Goal: Task Accomplishment & Management: Complete application form

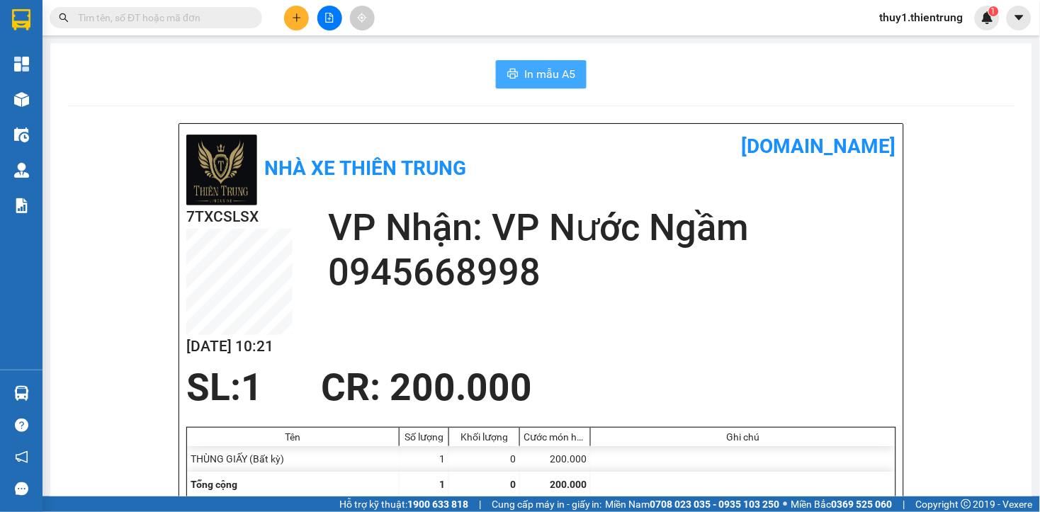
click at [539, 67] on span "In mẫu A5" at bounding box center [549, 74] width 51 height 18
click at [144, 66] on div "In mẫu A5" at bounding box center [540, 74] width 947 height 28
drag, startPoint x: 492, startPoint y: 365, endPoint x: 572, endPoint y: 195, distance: 187.8
click at [492, 365] on span "CR : 200.000" at bounding box center [426, 387] width 211 height 44
drag, startPoint x: 161, startPoint y: 120, endPoint x: 192, endPoint y: 95, distance: 39.7
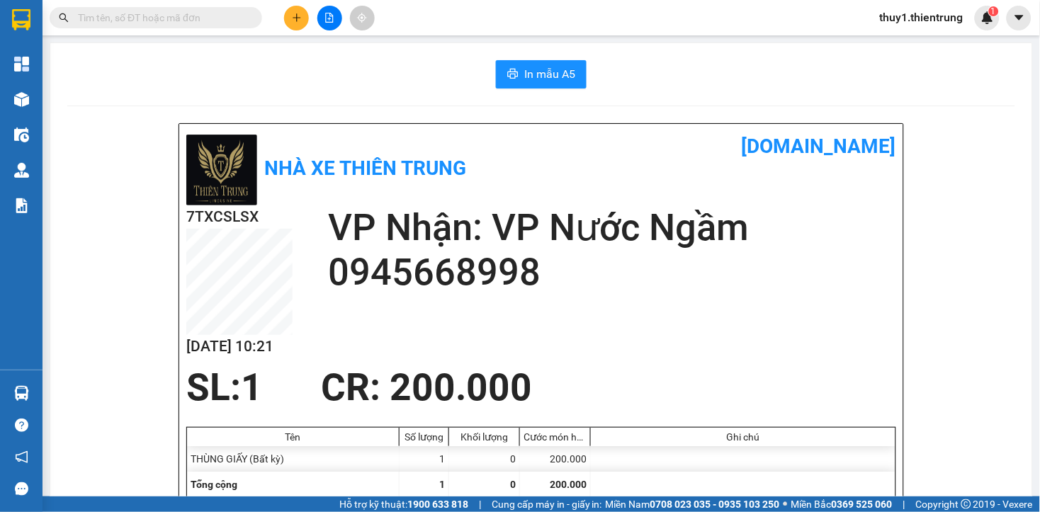
click at [245, 67] on div "In mẫu A5" at bounding box center [540, 74] width 947 height 28
drag, startPoint x: 302, startPoint y: 21, endPoint x: 321, endPoint y: 43, distance: 29.1
click at [302, 21] on button at bounding box center [296, 18] width 25 height 25
click at [326, 48] on div "Tạo đơn hàng" at bounding box center [352, 53] width 62 height 16
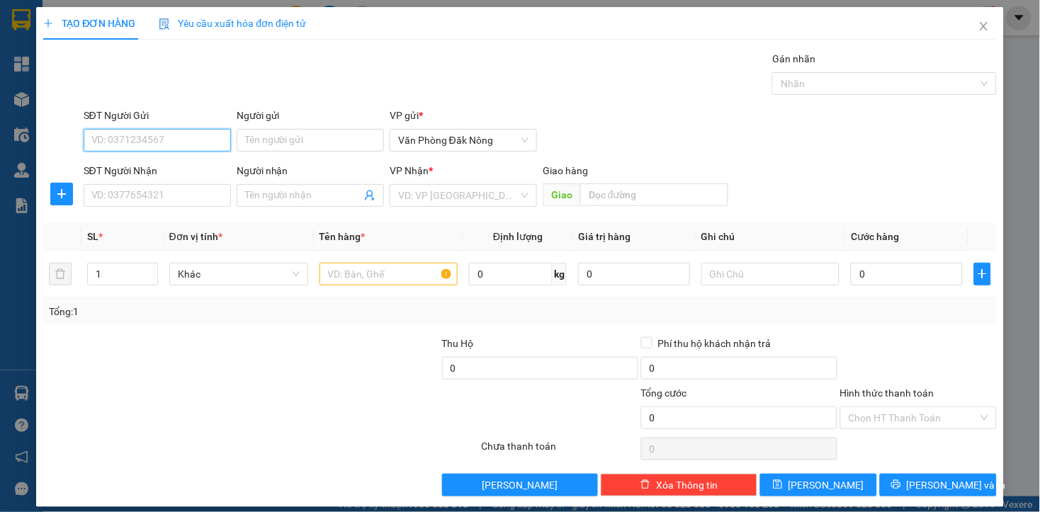
click at [195, 136] on input "SĐT Người Gửi" at bounding box center [157, 140] width 147 height 23
click at [139, 164] on div "0373777767" at bounding box center [155, 169] width 129 height 16
type input "0373777767"
type input "0945668998"
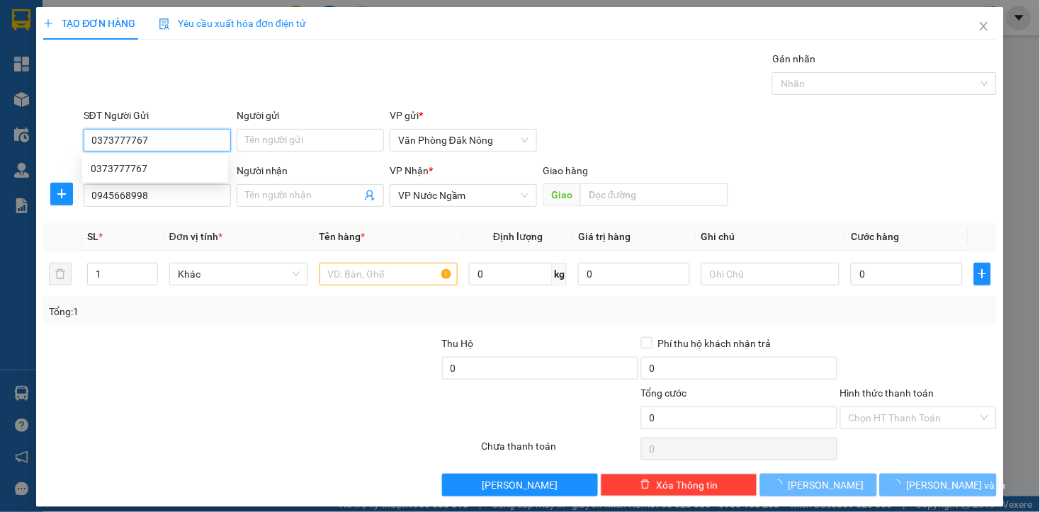
type input "200.000"
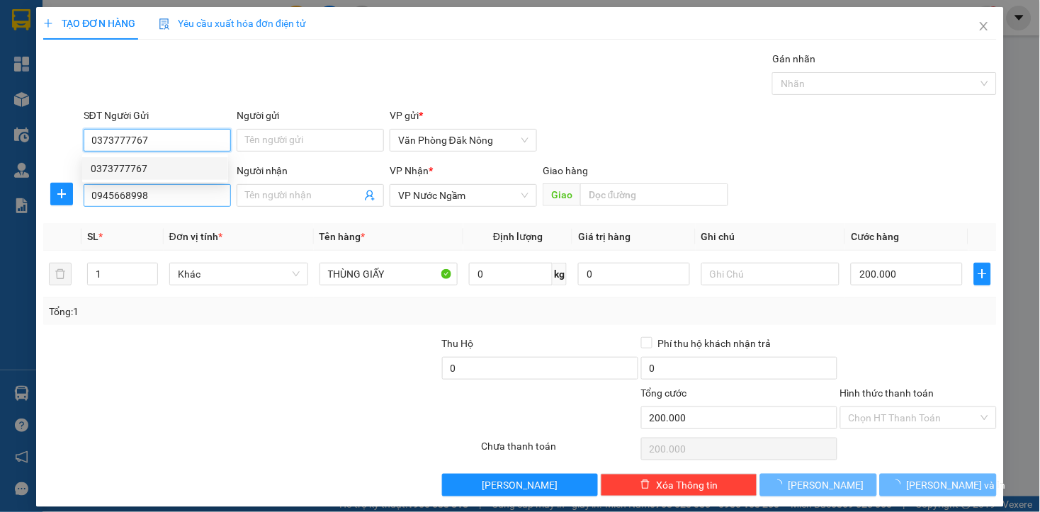
type input "0373777767"
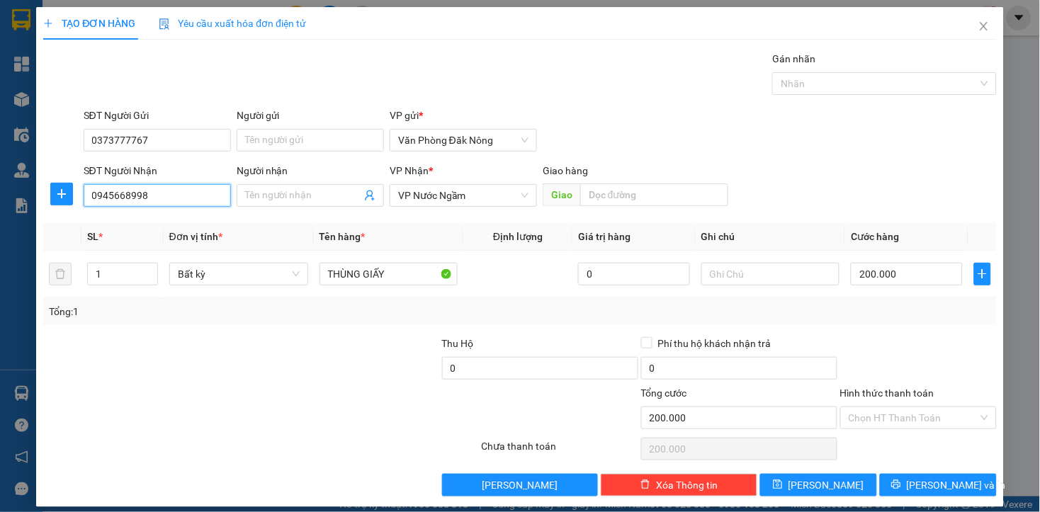
click at [161, 198] on input "0945668998" at bounding box center [157, 195] width 147 height 23
type input "0983576682"
click at [206, 362] on div at bounding box center [141, 361] width 199 height 50
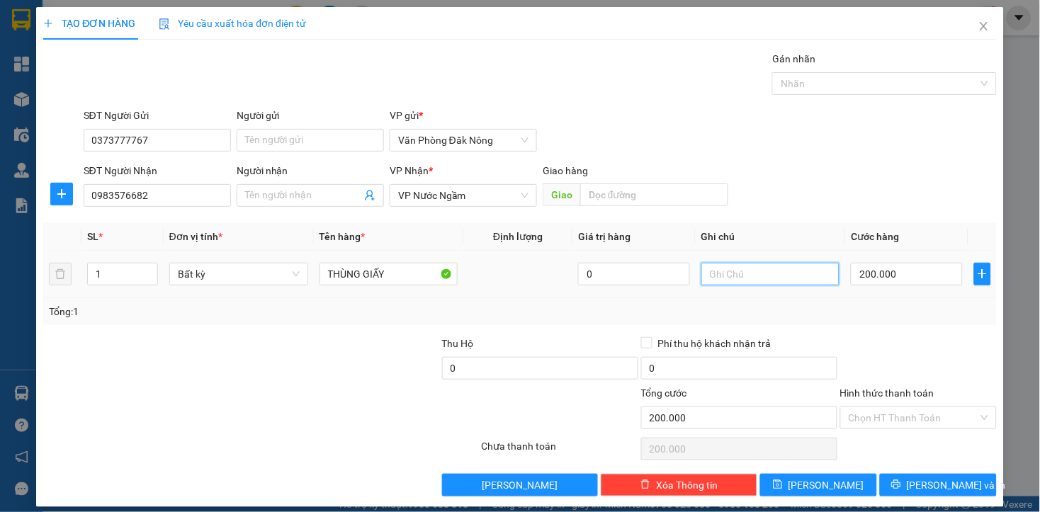
click at [723, 271] on input "text" at bounding box center [770, 274] width 139 height 23
type input "GỬI [GEOGRAPHIC_DATA]"
click at [365, 357] on div at bounding box center [340, 361] width 199 height 50
click at [510, 312] on div "Tổng: 1" at bounding box center [519, 312] width 941 height 16
click at [858, 319] on div "Tổng: 1" at bounding box center [519, 311] width 952 height 27
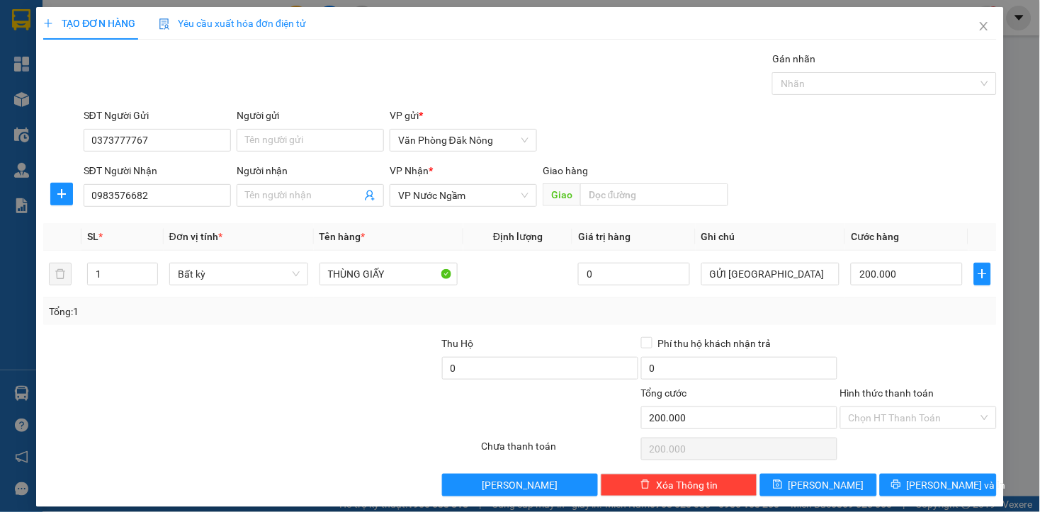
click at [891, 329] on div "Transit Pickup Surcharge Ids Transit Deliver Surcharge Ids Transit Deliver Surc…" at bounding box center [519, 273] width 952 height 445
drag, startPoint x: 394, startPoint y: 345, endPoint x: 841, endPoint y: 312, distance: 448.8
click at [501, 333] on div "Transit Pickup Surcharge Ids Transit Deliver Surcharge Ids Transit Deliver Surc…" at bounding box center [519, 273] width 952 height 445
click at [910, 322] on div "Tổng: 1" at bounding box center [519, 311] width 952 height 27
click at [904, 277] on input "200.000" at bounding box center [905, 274] width 111 height 23
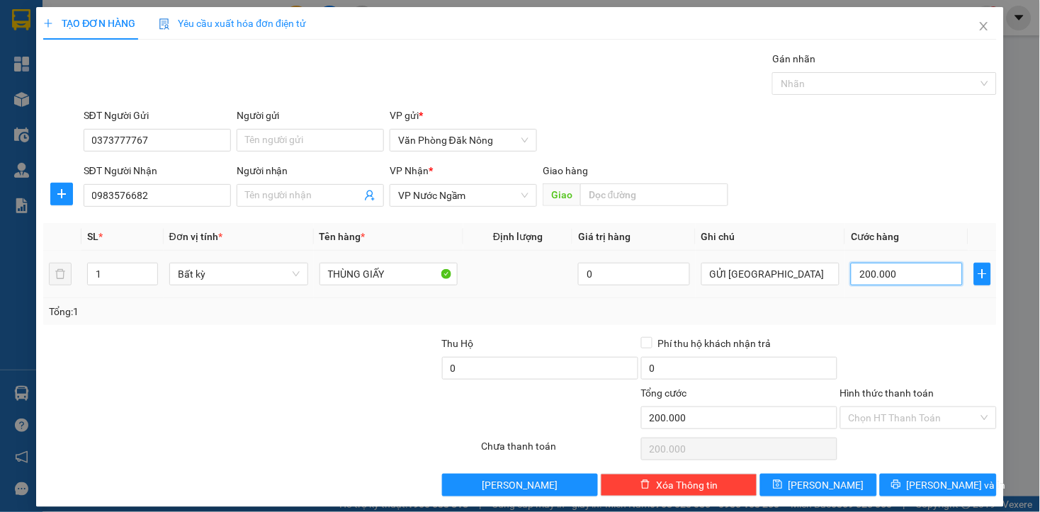
click at [904, 277] on input "200.000" at bounding box center [905, 274] width 111 height 23
type input "3"
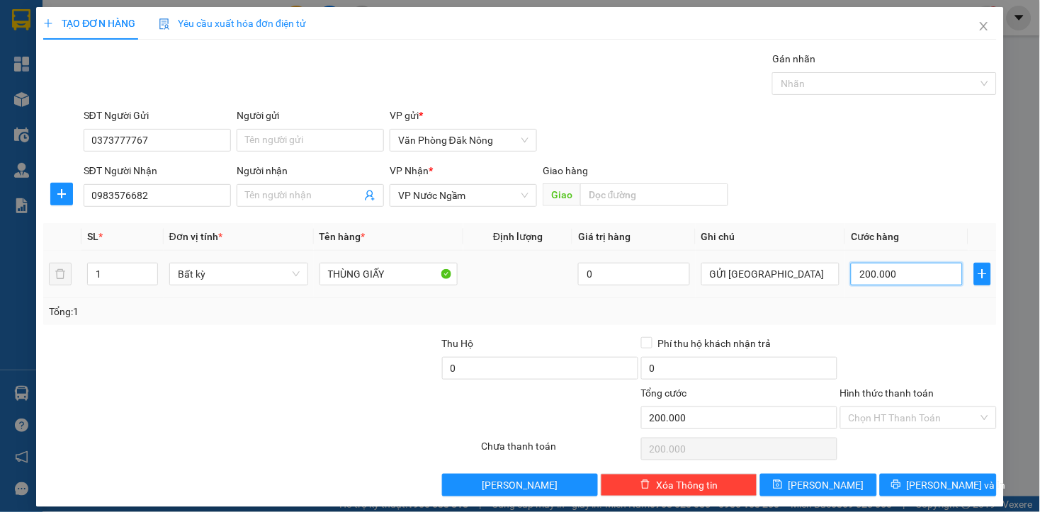
type input "3"
type input "35"
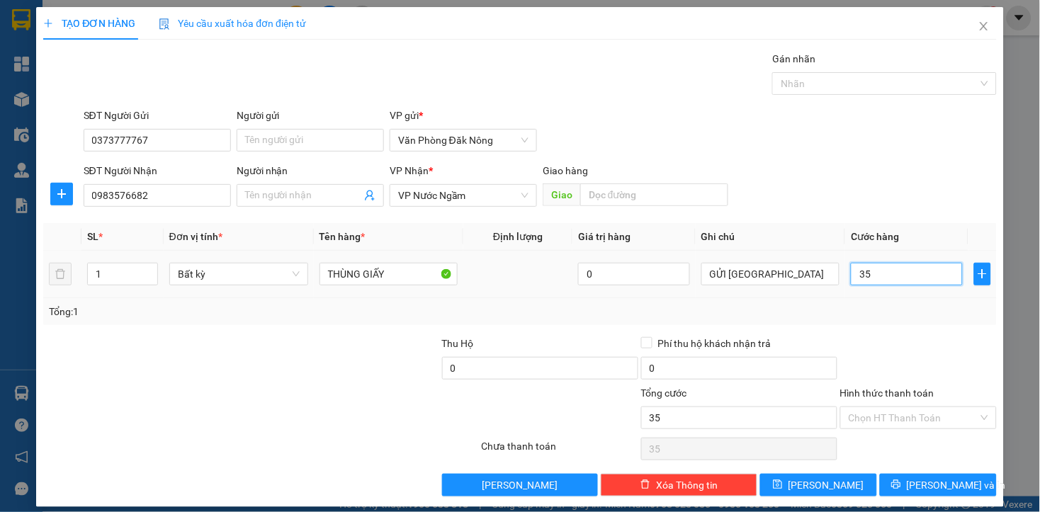
type input "350"
type input "3.500"
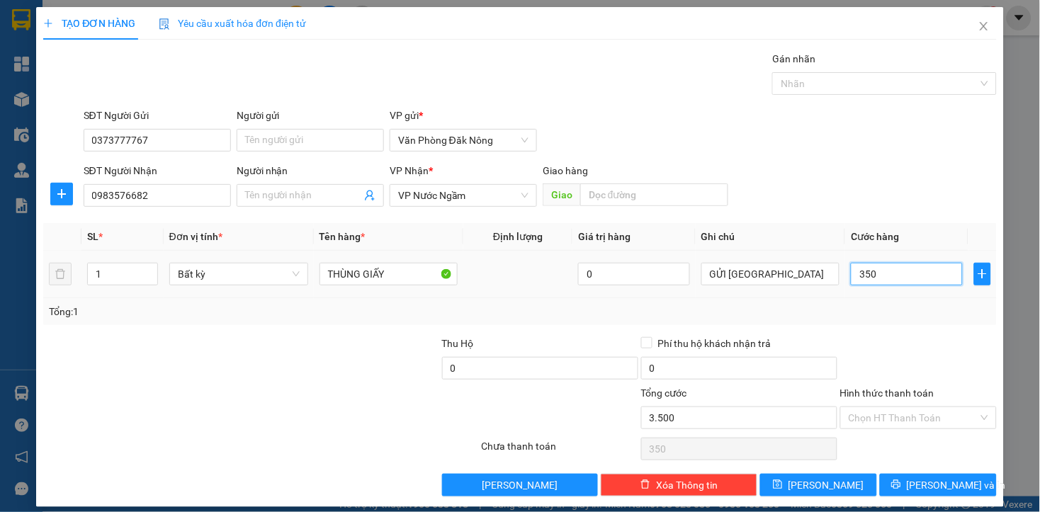
type input "3.500"
type input "35.000"
type input "350.000"
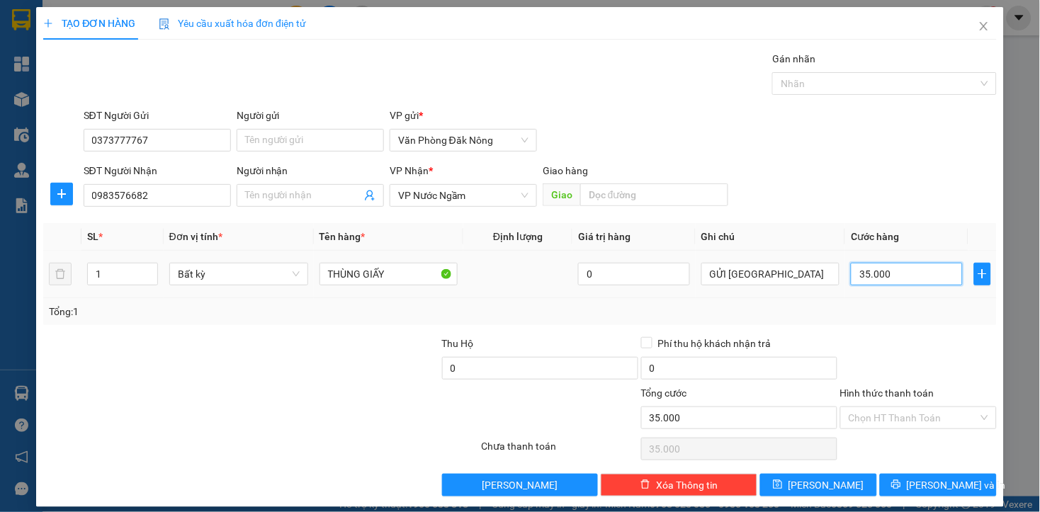
type input "350.000"
click at [795, 284] on input "GỬI [GEOGRAPHIC_DATA]" at bounding box center [770, 274] width 139 height 23
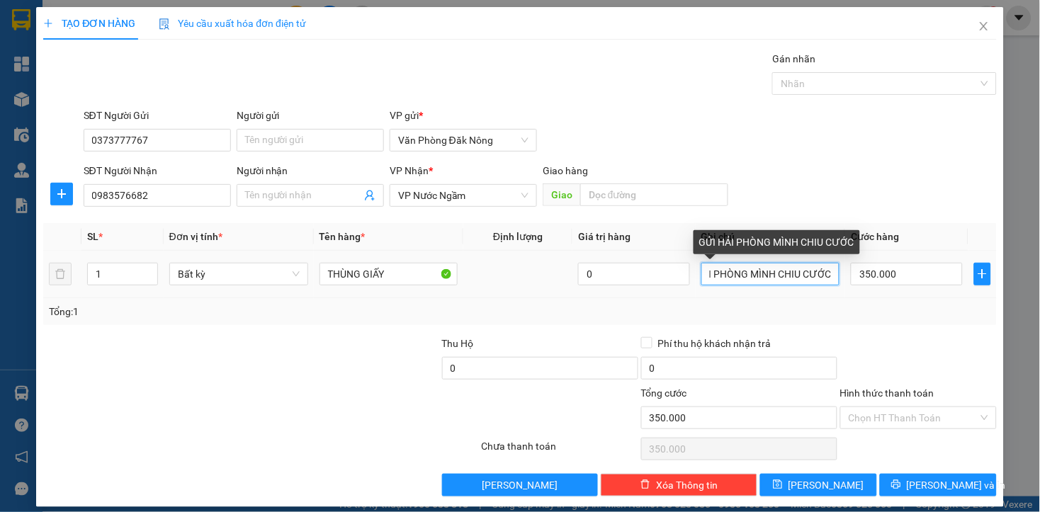
scroll to position [0, 36]
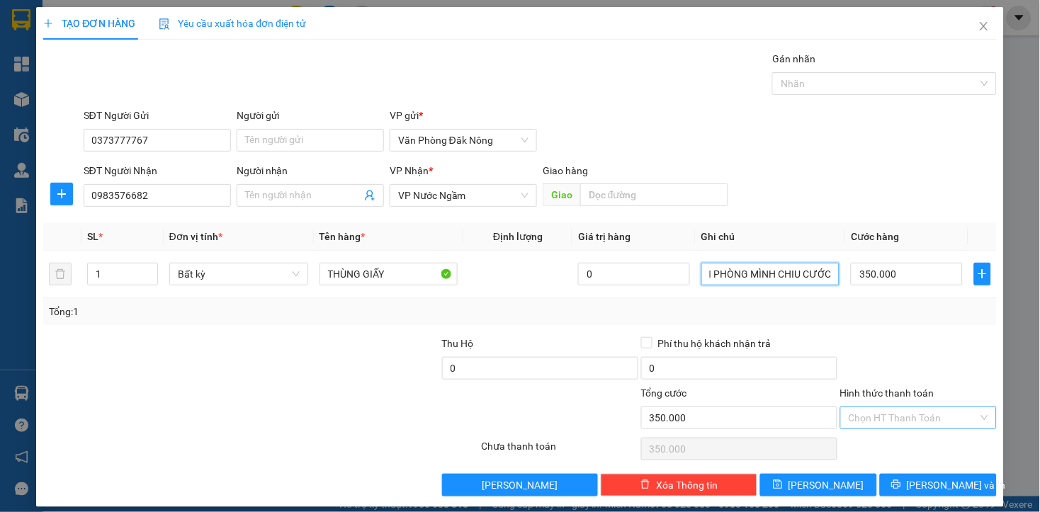
type input "GỬI HẢI PHÒNG MÌNH CHIU CƯỚC"
click at [917, 423] on input "Hình thức thanh toán" at bounding box center [913, 417] width 130 height 21
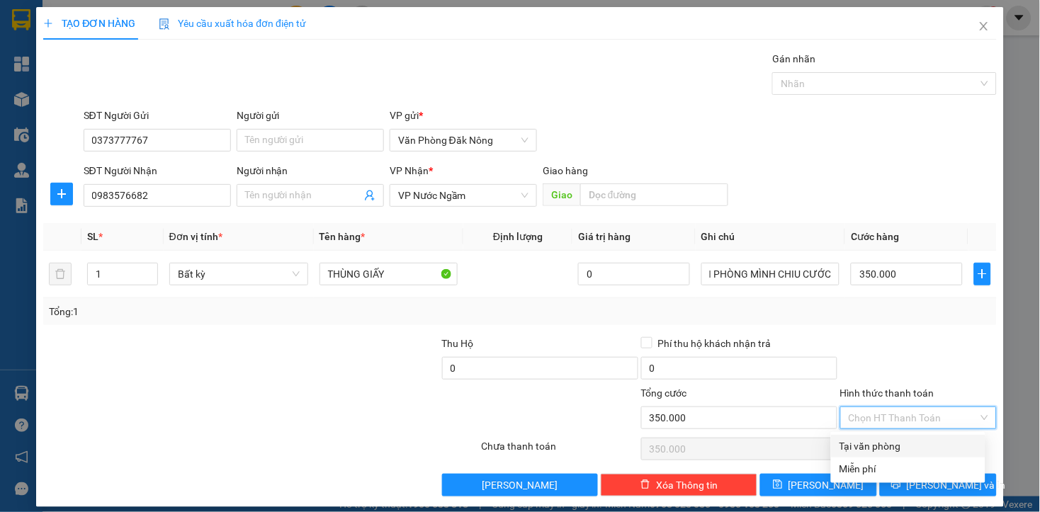
scroll to position [0, 0]
drag, startPoint x: 909, startPoint y: 448, endPoint x: 921, endPoint y: 457, distance: 15.2
click at [908, 448] on div "Tại văn phòng" at bounding box center [907, 446] width 137 height 16
type input "0"
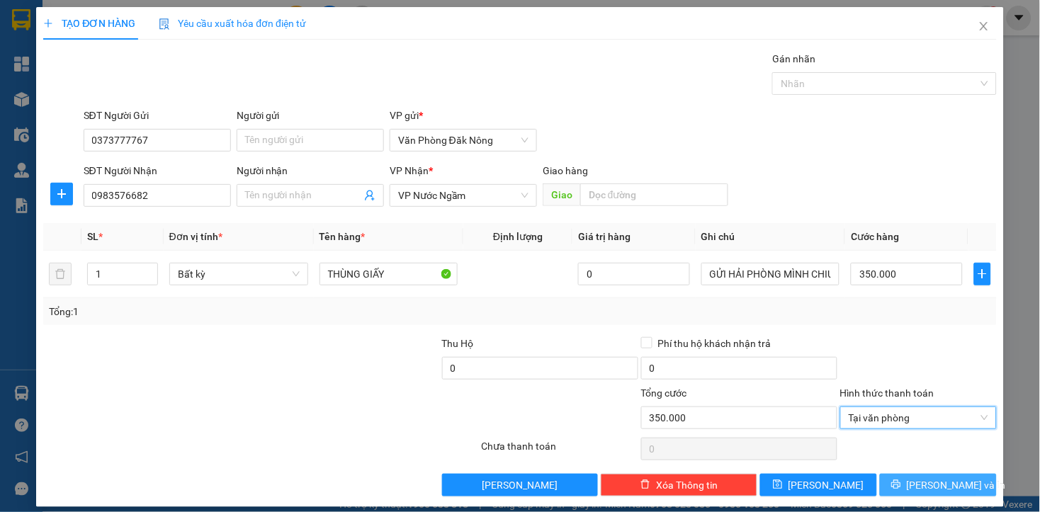
click at [914, 486] on span "[PERSON_NAME] và In" at bounding box center [955, 485] width 99 height 16
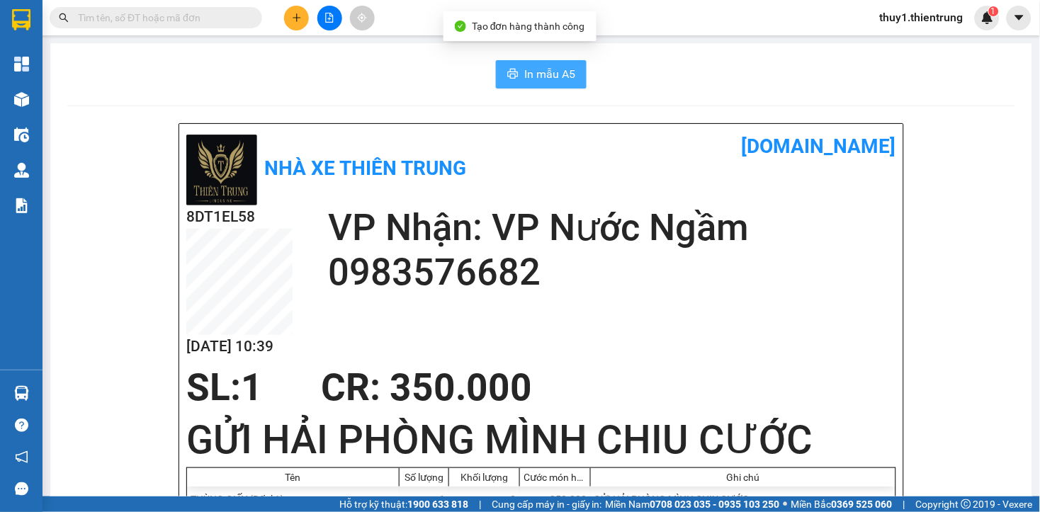
drag, startPoint x: 568, startPoint y: 74, endPoint x: 707, endPoint y: 183, distance: 176.1
click at [571, 80] on button "In mẫu A5" at bounding box center [541, 74] width 91 height 28
click at [613, 372] on div "SL: 1 CR : 350.000" at bounding box center [533, 387] width 710 height 42
click at [613, 127] on div "Nhà xe Thiên Trung [DOMAIN_NAME] 8DT1EL58 [DATE] 10:40 VP Nhận: VP Nước Ngầm …" at bounding box center [541, 368] width 724 height 488
click at [420, 79] on div "In mẫu A5" at bounding box center [540, 74] width 947 height 28
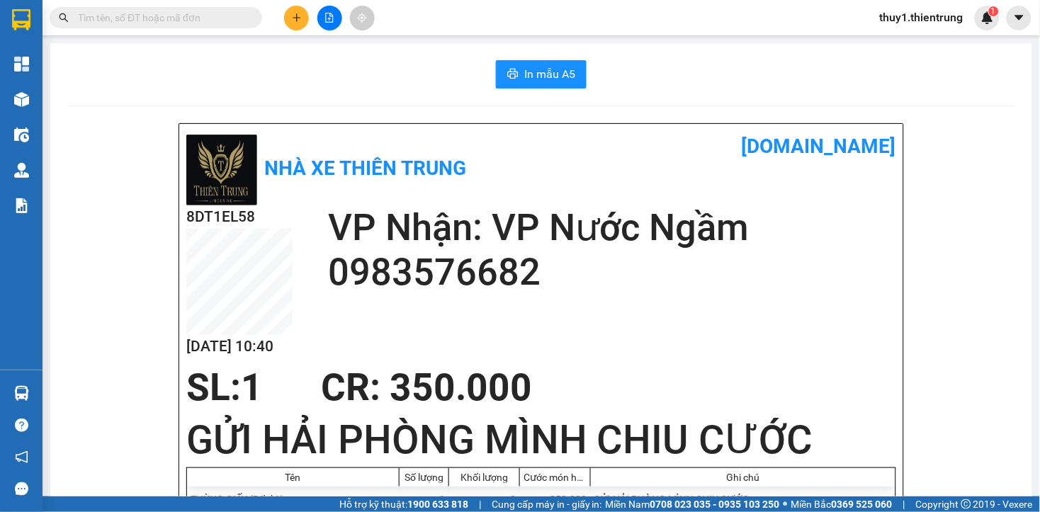
click at [389, 307] on div "8DT1EL58 [DATE] 10:40 VP Nhận: VP Nước Ngầm 0983576682" at bounding box center [541, 285] width 710 height 161
click at [392, 344] on div "8DT1EL58 [DATE] 10:40 VP Nhận: VP Nước Ngầm 0983576682" at bounding box center [541, 285] width 710 height 161
click at [773, 74] on div "In mẫu A5" at bounding box center [540, 74] width 947 height 28
drag, startPoint x: 251, startPoint y: 100, endPoint x: 414, endPoint y: 139, distance: 167.5
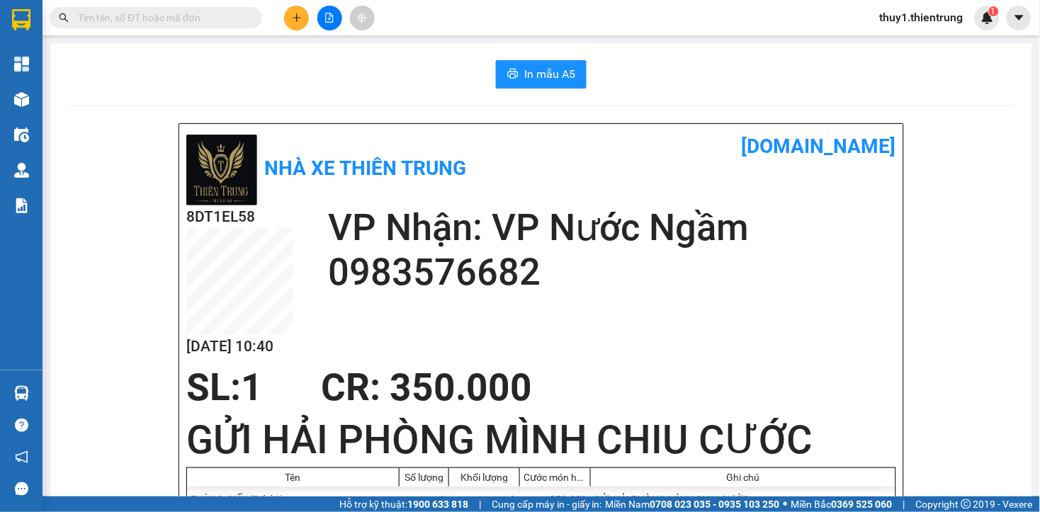
click at [444, 156] on b "Nhà xe Thiên Trung" at bounding box center [365, 167] width 202 height 23
click at [156, 85] on div "In mẫu A5" at bounding box center [540, 74] width 947 height 28
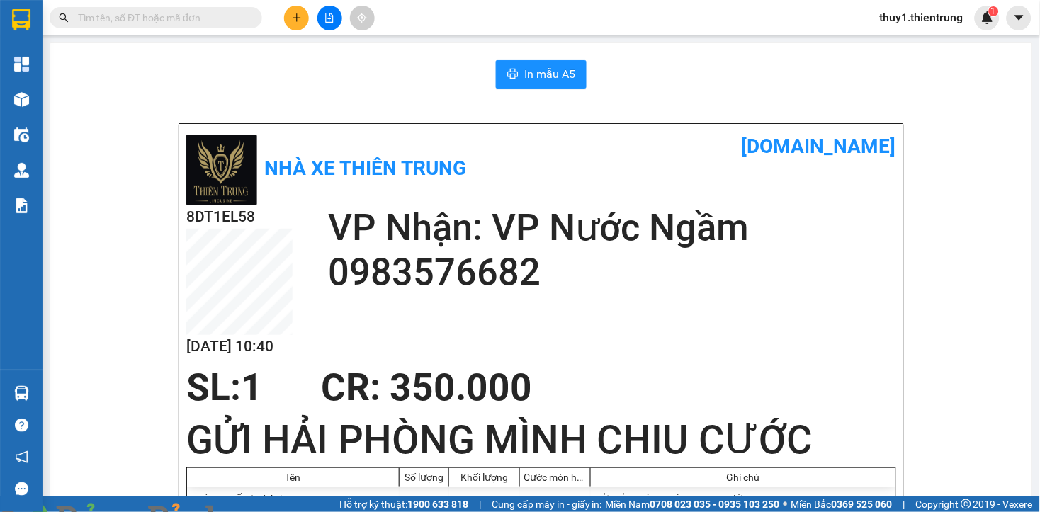
click at [321, 13] on button at bounding box center [329, 18] width 25 height 25
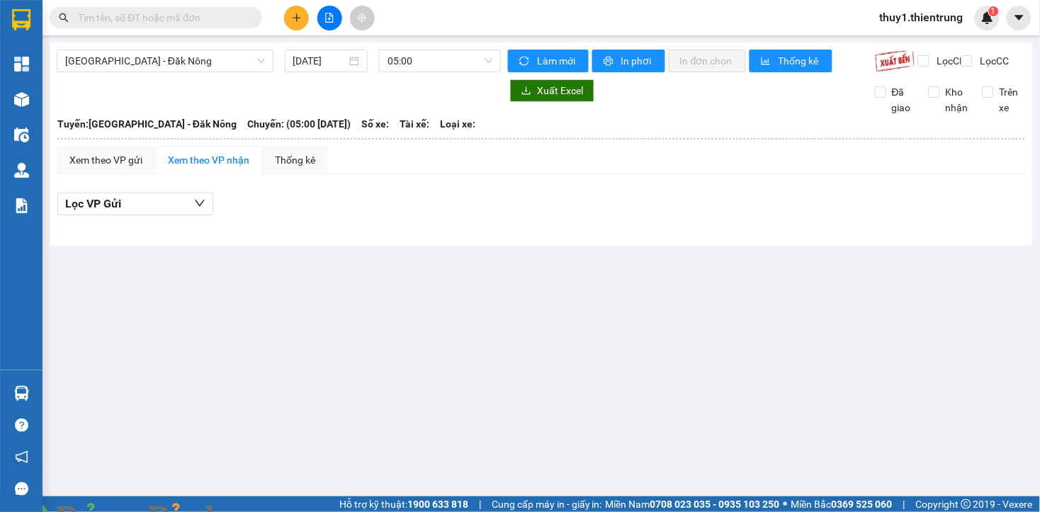
drag, startPoint x: 484, startPoint y: 343, endPoint x: 482, endPoint y: 324, distance: 19.2
click at [485, 337] on main "[GEOGRAPHIC_DATA] - Đăk Nông [DATE] 05:00 Làm mới In phơi In đơn chọn Thống kê …" at bounding box center [520, 248] width 1040 height 496
click at [299, 13] on icon "plus" at bounding box center [297, 18] width 10 height 10
click at [354, 55] on div "Tạo đơn hàng" at bounding box center [352, 53] width 62 height 16
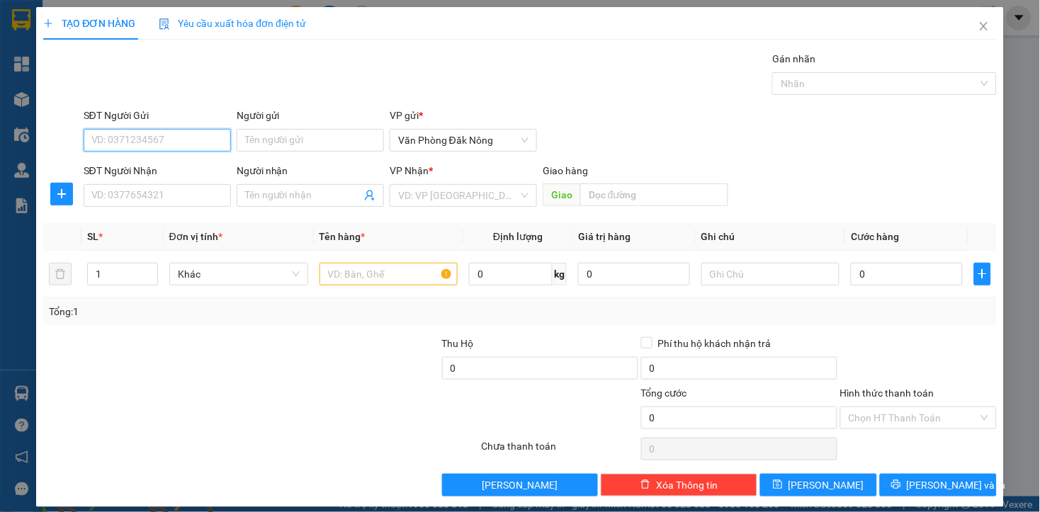
click at [185, 144] on input "SĐT Người Gửi" at bounding box center [157, 140] width 147 height 23
type input "0375170026"
click at [135, 169] on div "0375170026" at bounding box center [155, 169] width 129 height 16
type input "0961012738"
type input "[PERSON_NAME]"
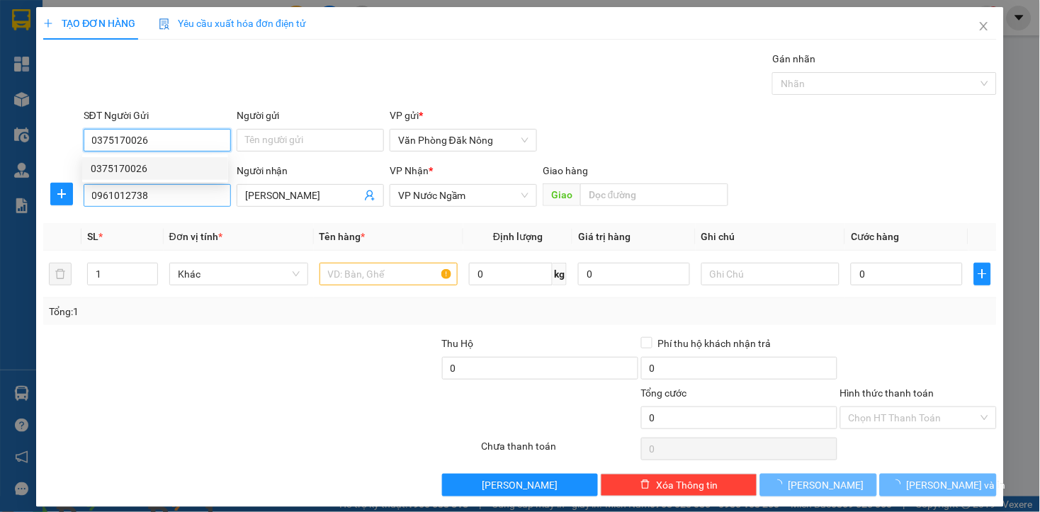
type input "0375170026"
click at [172, 202] on input "0961012738" at bounding box center [157, 195] width 147 height 23
type input "150.000"
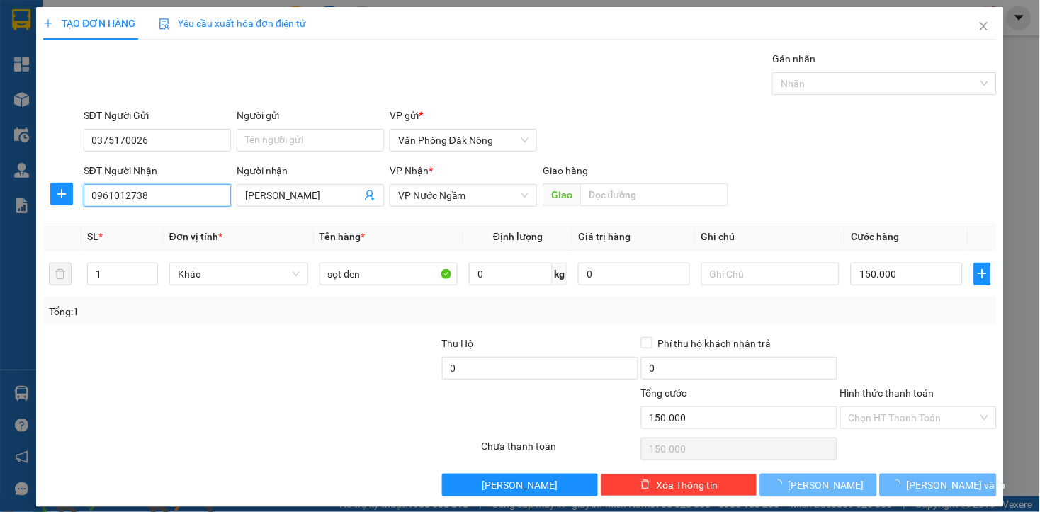
click at [172, 202] on input "0961012738" at bounding box center [157, 195] width 147 height 23
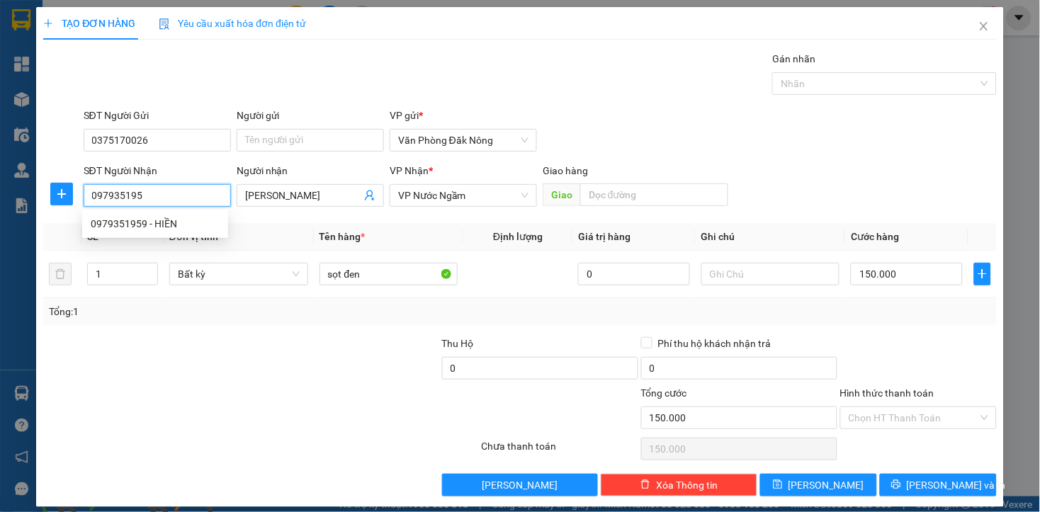
type input "0979351959"
drag, startPoint x: 152, startPoint y: 227, endPoint x: 158, endPoint y: 223, distance: 7.3
click at [154, 227] on div "0979351959 - HIỀN" at bounding box center [155, 224] width 129 height 16
type input "HIỀN"
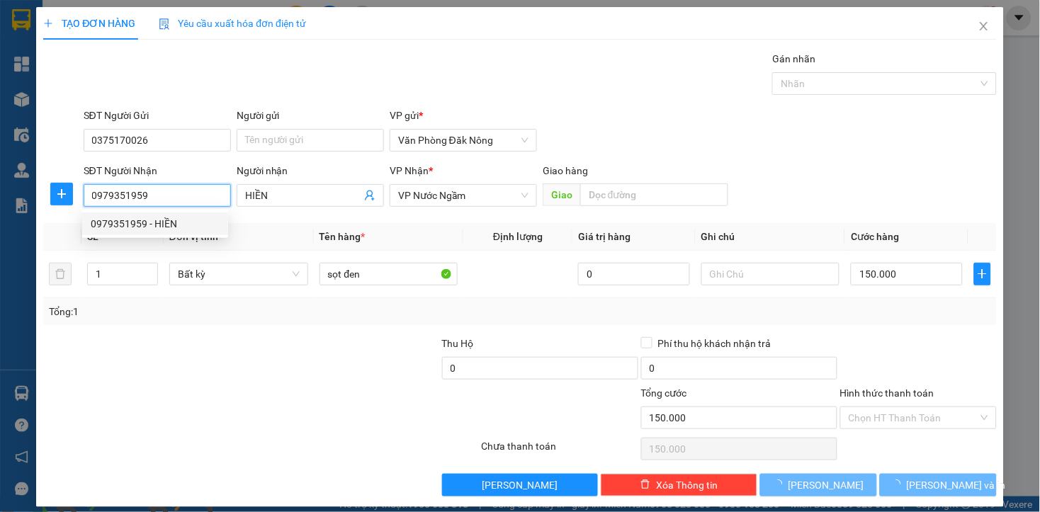
type input "450.000"
type input "0979351959"
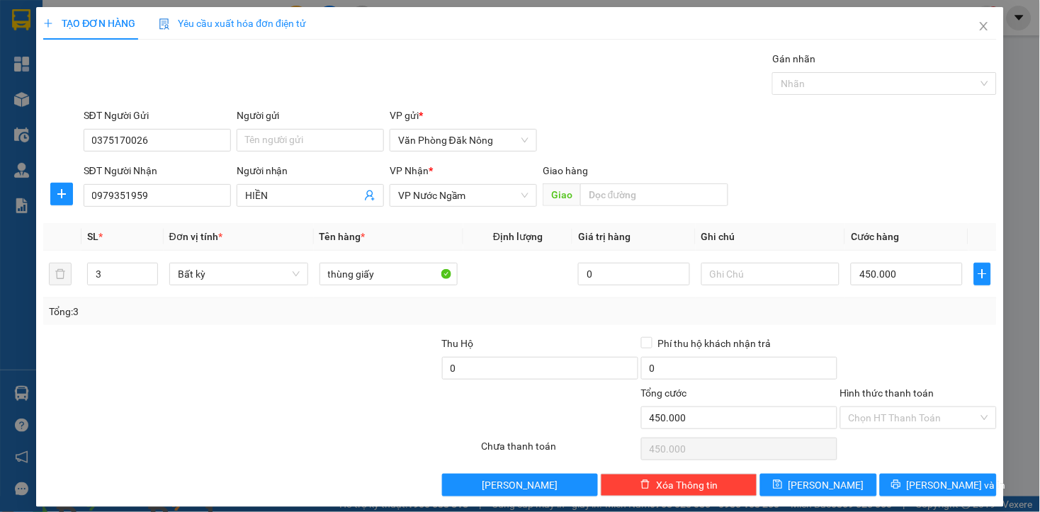
click at [244, 338] on div at bounding box center [340, 361] width 199 height 50
click at [108, 279] on input "3" at bounding box center [122, 273] width 69 height 21
type input "1"
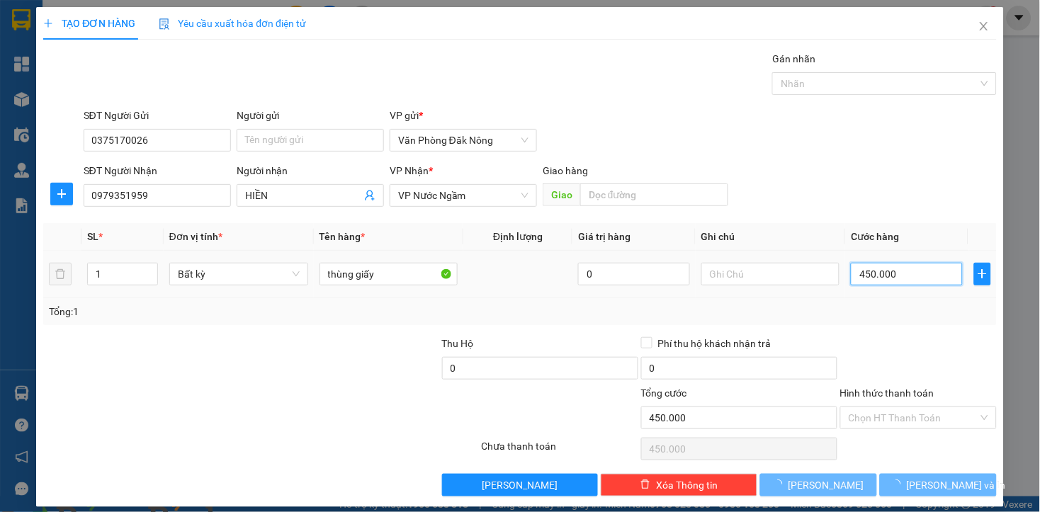
click at [903, 269] on input "450.000" at bounding box center [905, 274] width 111 height 23
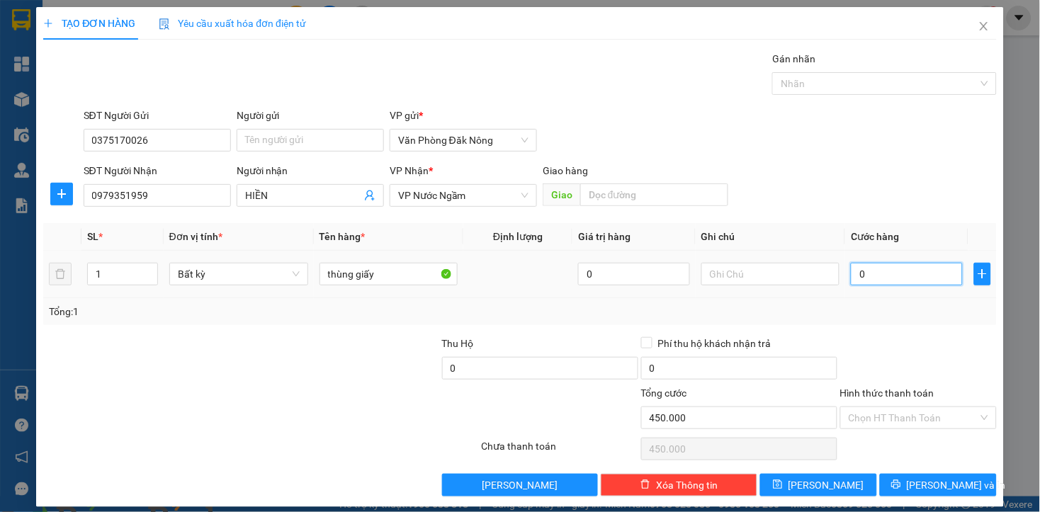
type input "0"
type input "2"
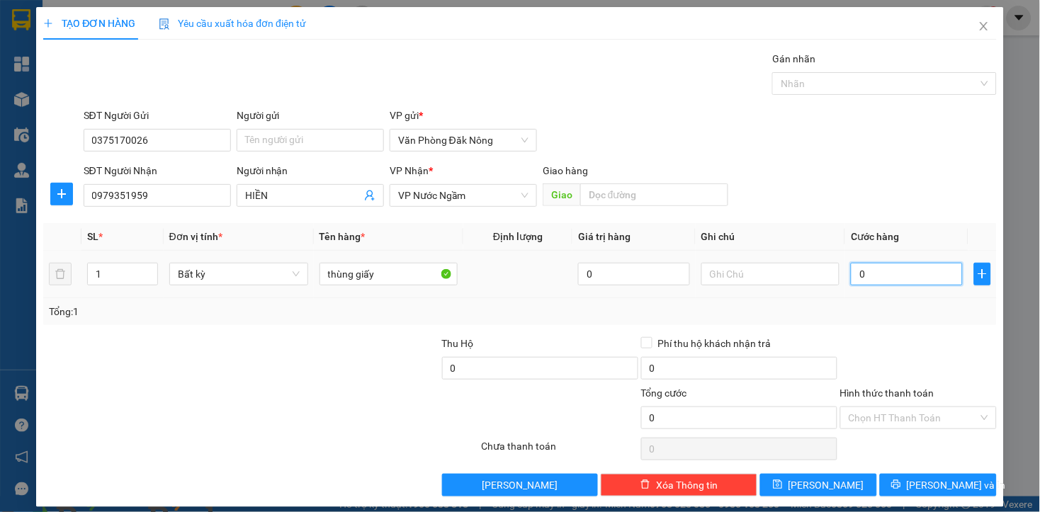
type input "02"
type input "20"
type input "020"
type input "200"
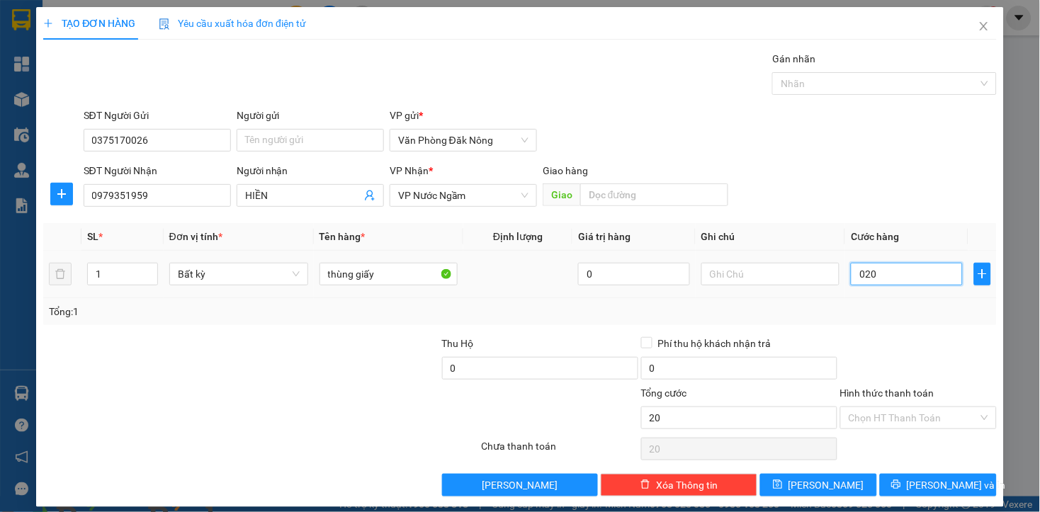
type input "200"
type input "0.200"
type input "2.000"
type input "020.000"
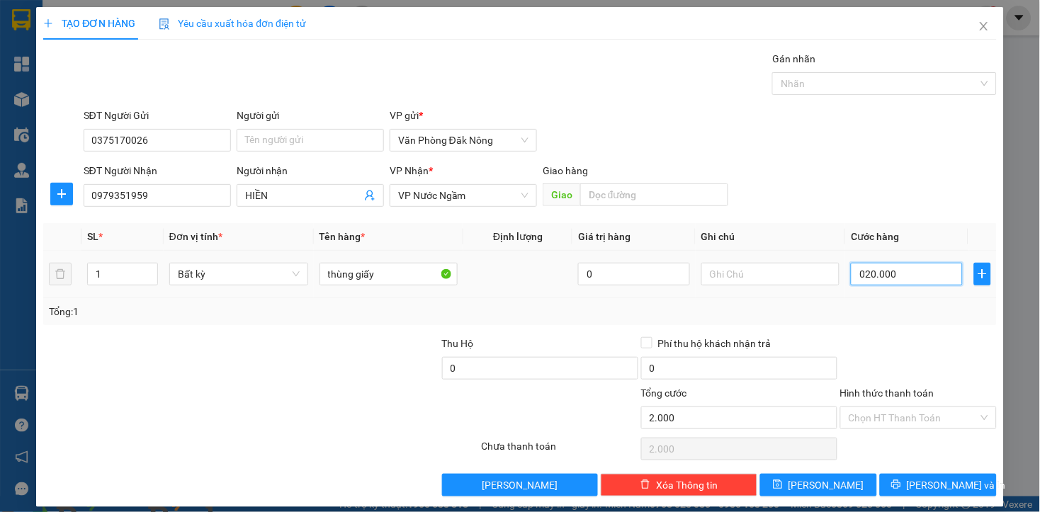
type input "20.000"
click at [882, 274] on input "020.000" at bounding box center [905, 274] width 111 height 23
type input "2"
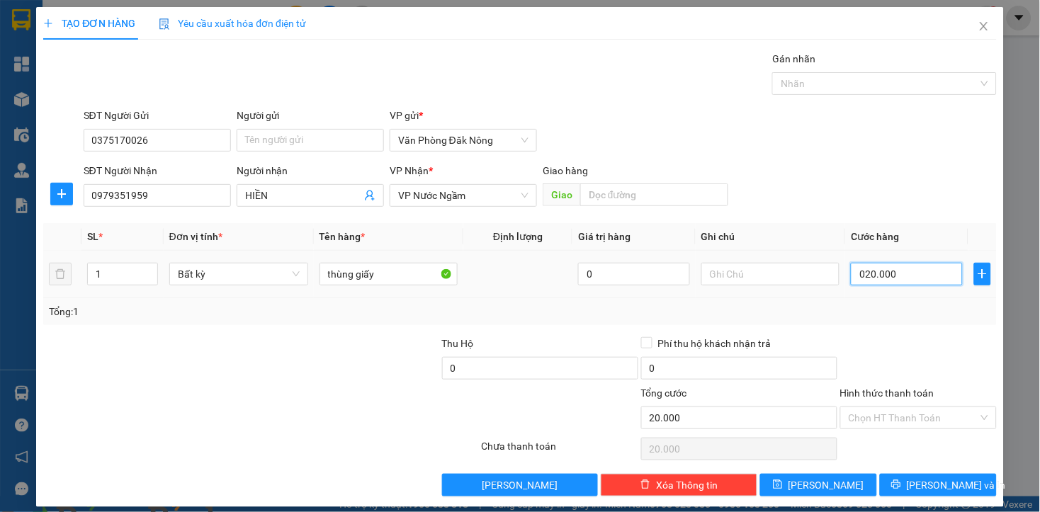
type input "2"
type input "20"
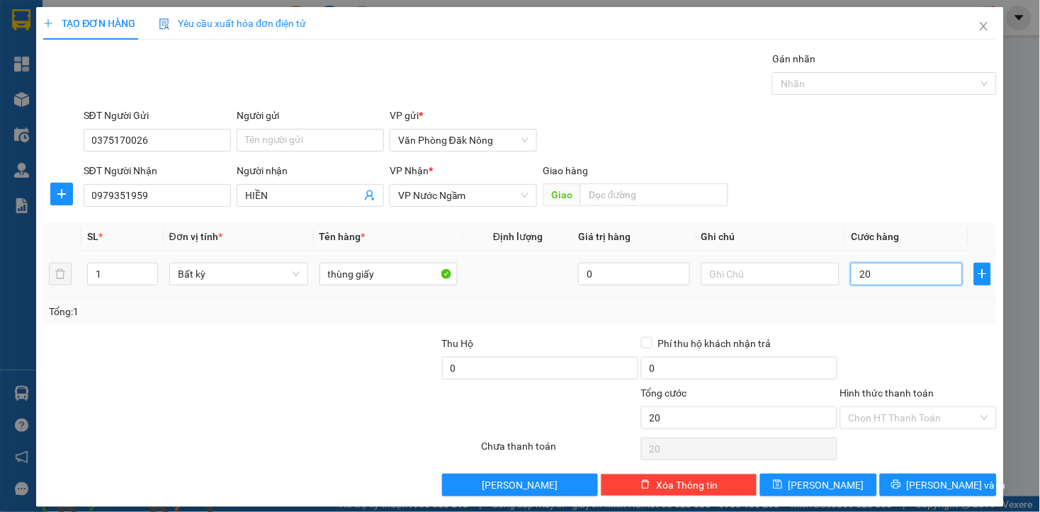
type input "200"
type input "2.000"
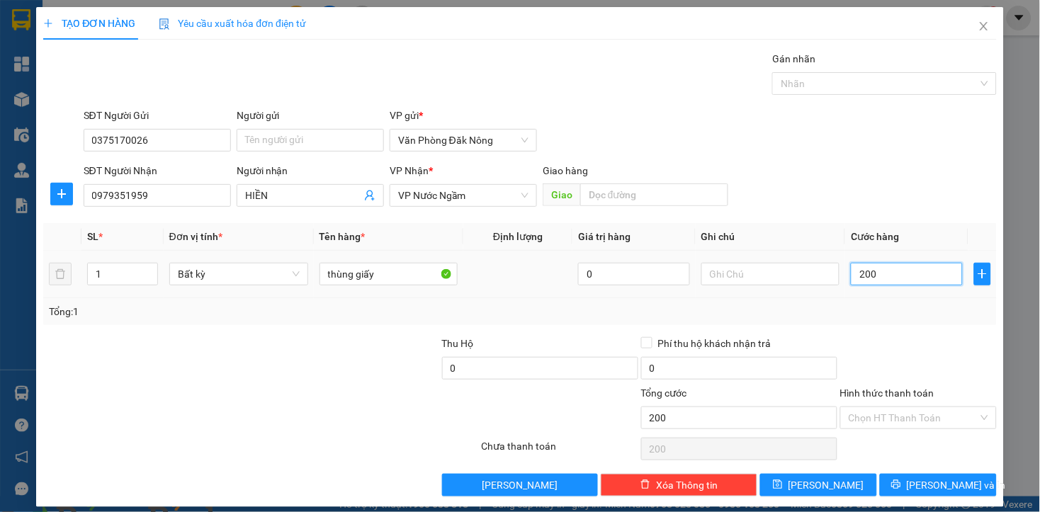
type input "2.000"
type input "20.000"
type input "200.000"
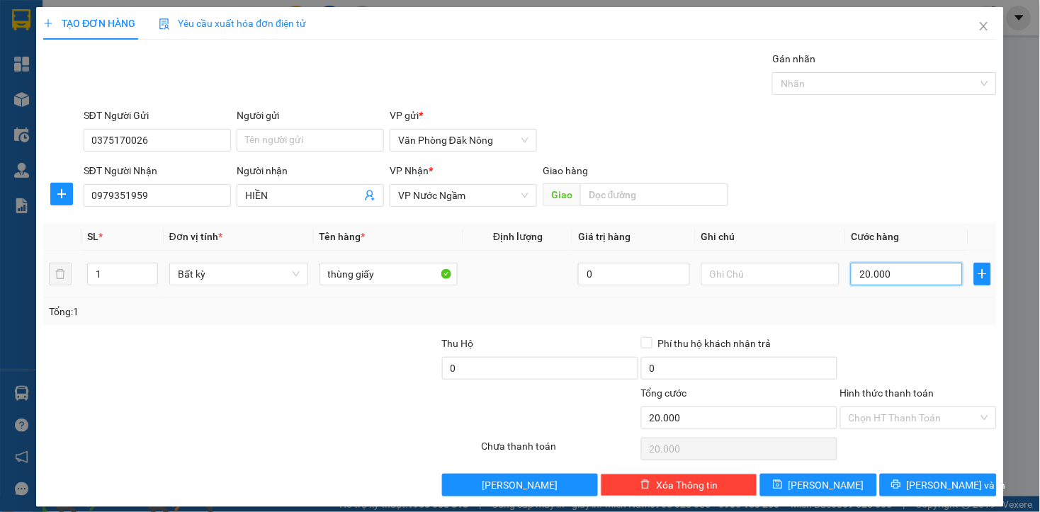
type input "200.000"
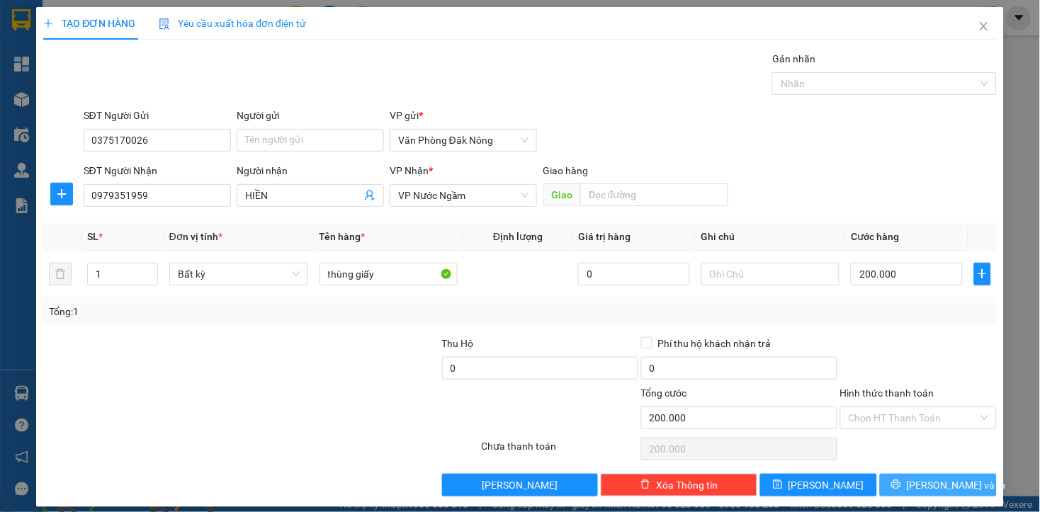
click at [931, 485] on span "[PERSON_NAME] và In" at bounding box center [955, 485] width 99 height 16
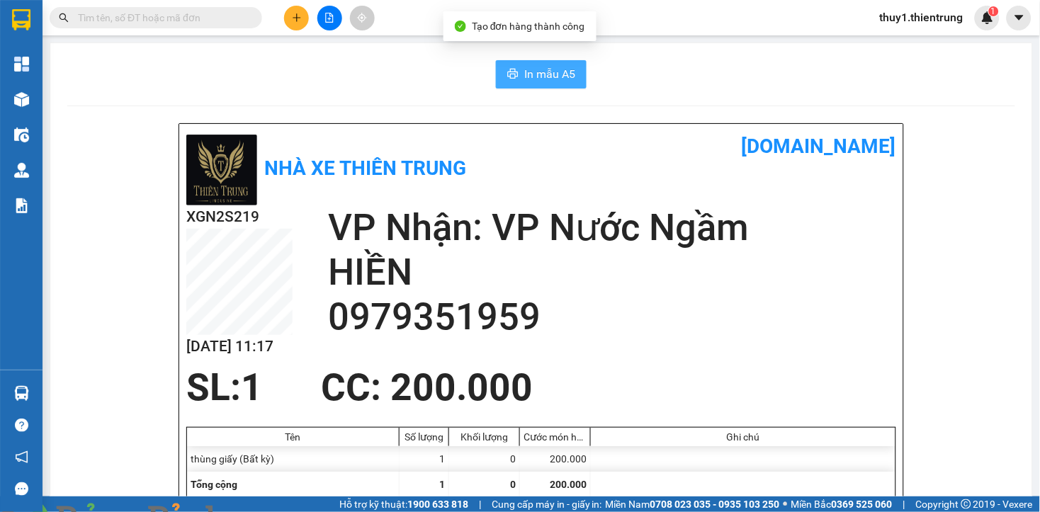
drag, startPoint x: 532, startPoint y: 71, endPoint x: 737, endPoint y: 137, distance: 215.7
click at [535, 71] on span "In mẫu A5" at bounding box center [549, 74] width 51 height 18
click at [347, 88] on div "In mẫu A5" at bounding box center [540, 74] width 947 height 28
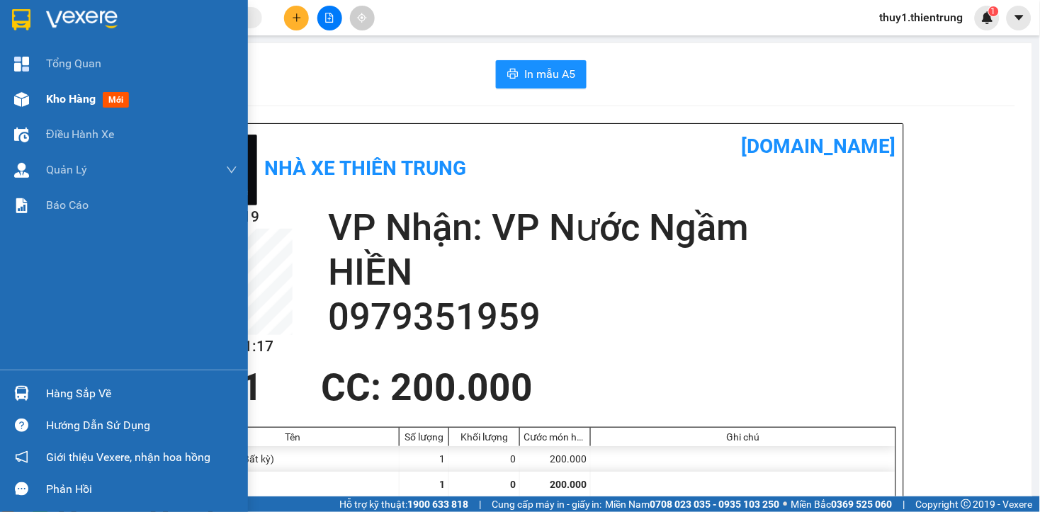
click at [32, 101] on div at bounding box center [21, 99] width 25 height 25
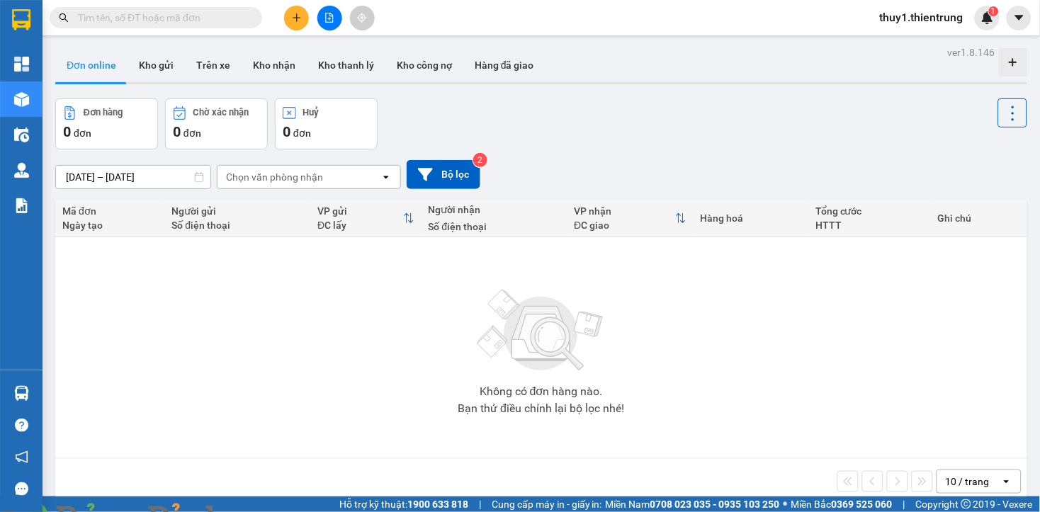
click at [127, 302] on div "Không có đơn hàng nào. Bạn thử điều chỉnh lại bộ lọc nhé!" at bounding box center [540, 347] width 957 height 212
drag, startPoint x: 610, startPoint y: 165, endPoint x: 494, endPoint y: 80, distance: 143.9
click at [592, 147] on div "ver 1.8.146 Đơn online Kho gửi Trên xe Kho nhận Kho thanh lý Kho công nợ Hàng đ…" at bounding box center [541, 298] width 983 height 512
